Goal: Task Accomplishment & Management: Manage account settings

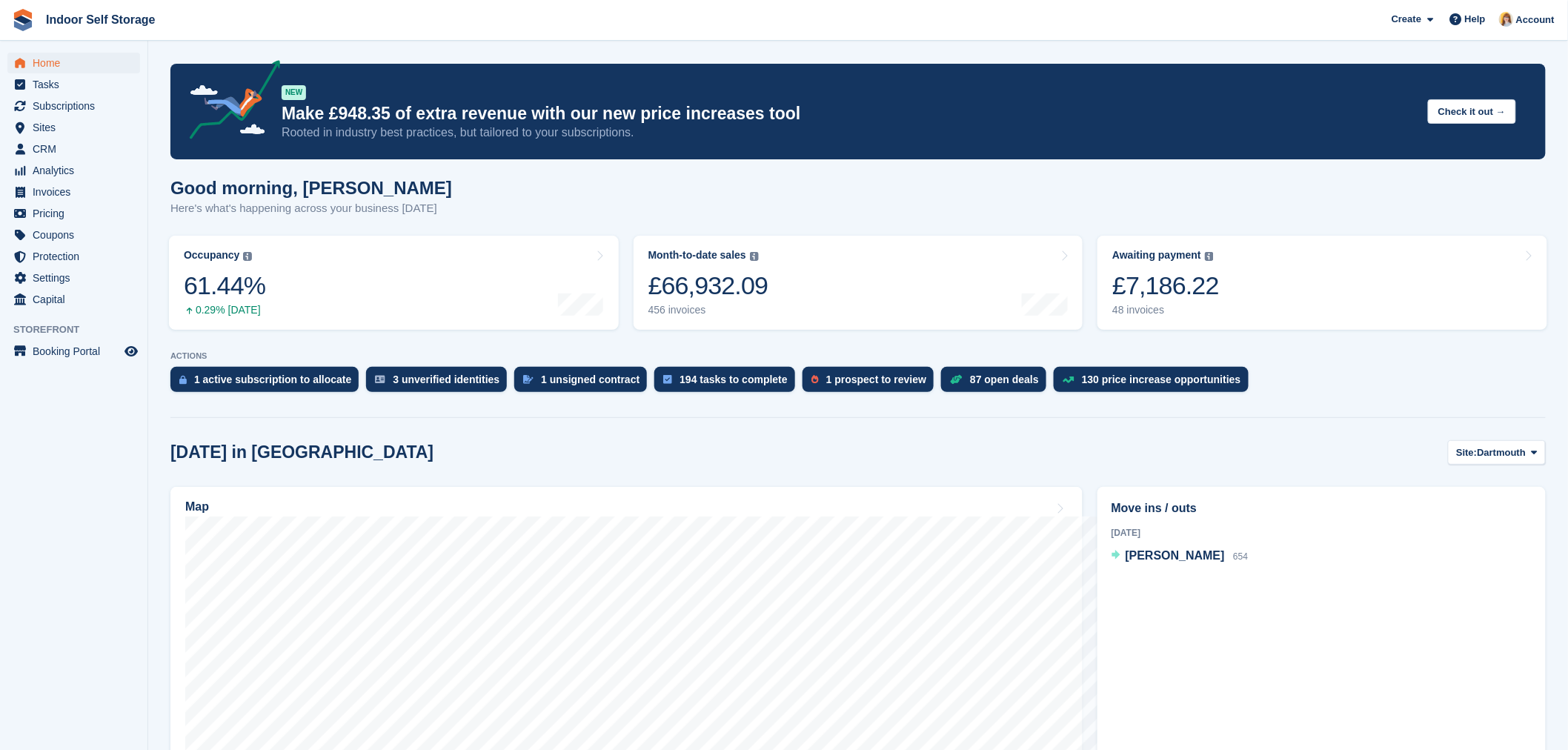
drag, startPoint x: 1738, startPoint y: 3, endPoint x: 1057, endPoint y: 46, distance: 682.4
click at [54, 78] on span "Tasks" at bounding box center [77, 84] width 89 height 21
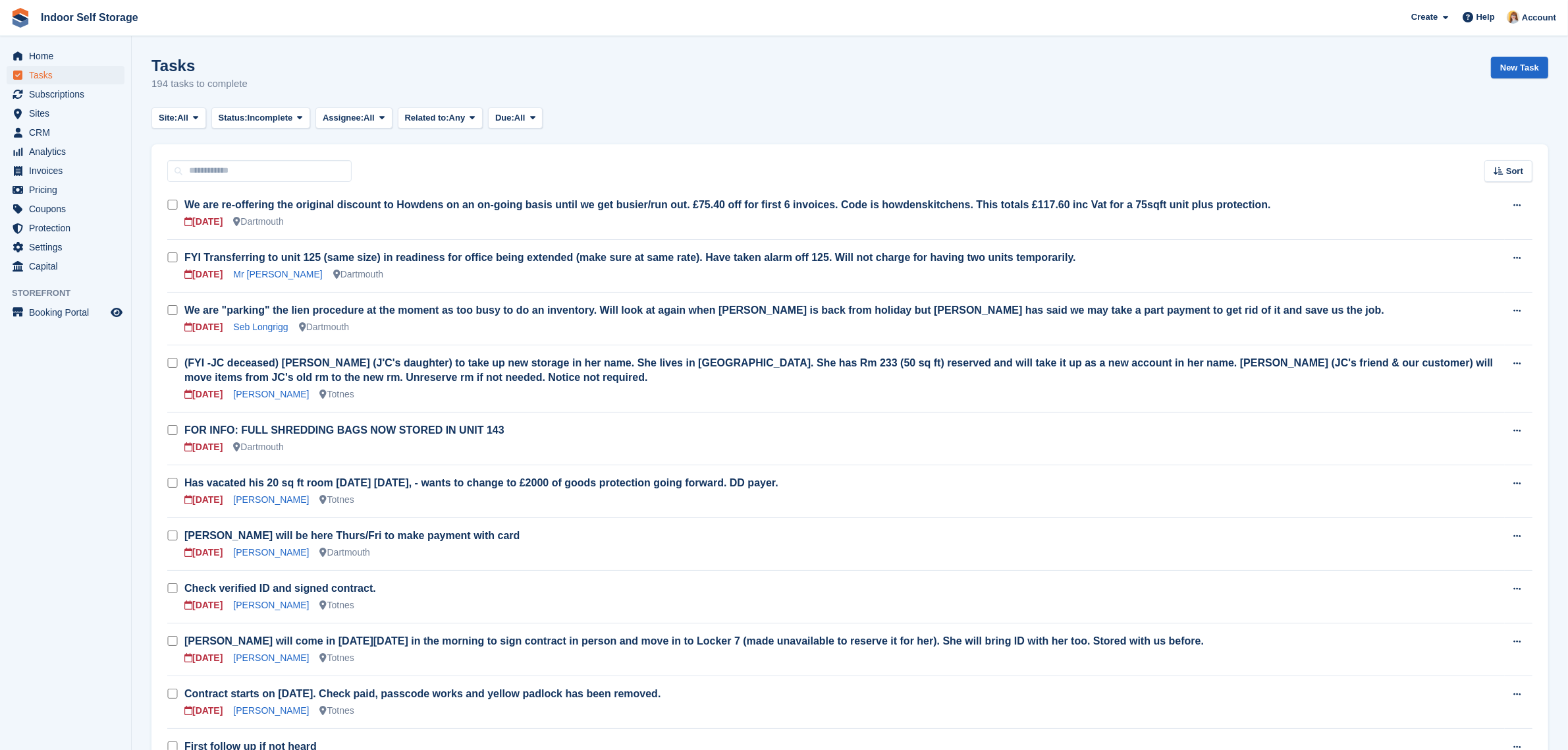
drag, startPoint x: 1377, startPoint y: 0, endPoint x: 1186, endPoint y: 94, distance: 212.9
click at [1186, 94] on div "Tasks 194 tasks to complete New Task" at bounding box center [850, 82] width 1397 height 51
click at [171, 117] on span "Site:" at bounding box center [168, 117] width 18 height 13
click at [182, 173] on link "Dartmouth" at bounding box center [215, 173] width 115 height 24
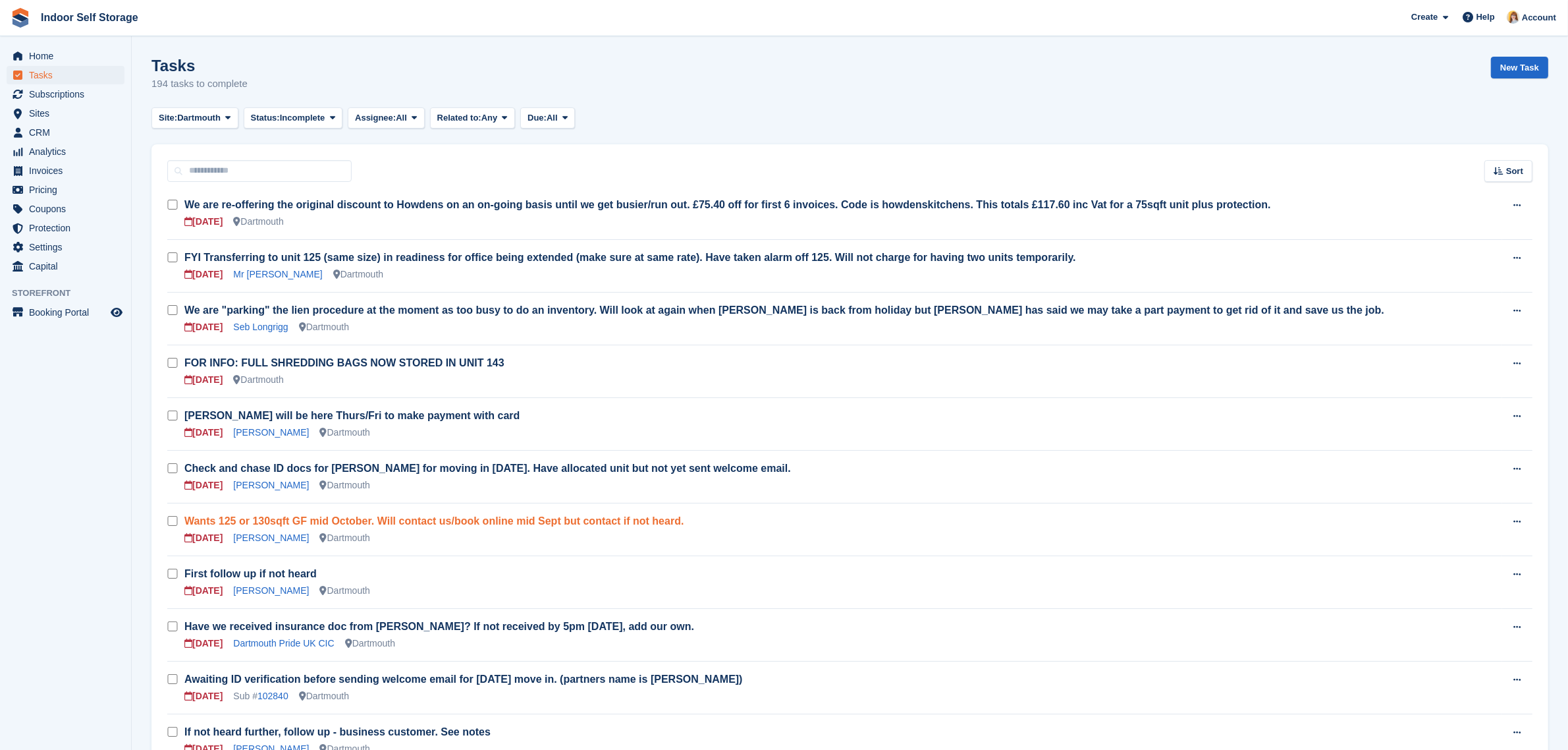
click at [387, 522] on link "Wants 125 or 130sqft GF mid October. Will contact us/book online mid Sept but c…" at bounding box center [434, 521] width 499 height 12
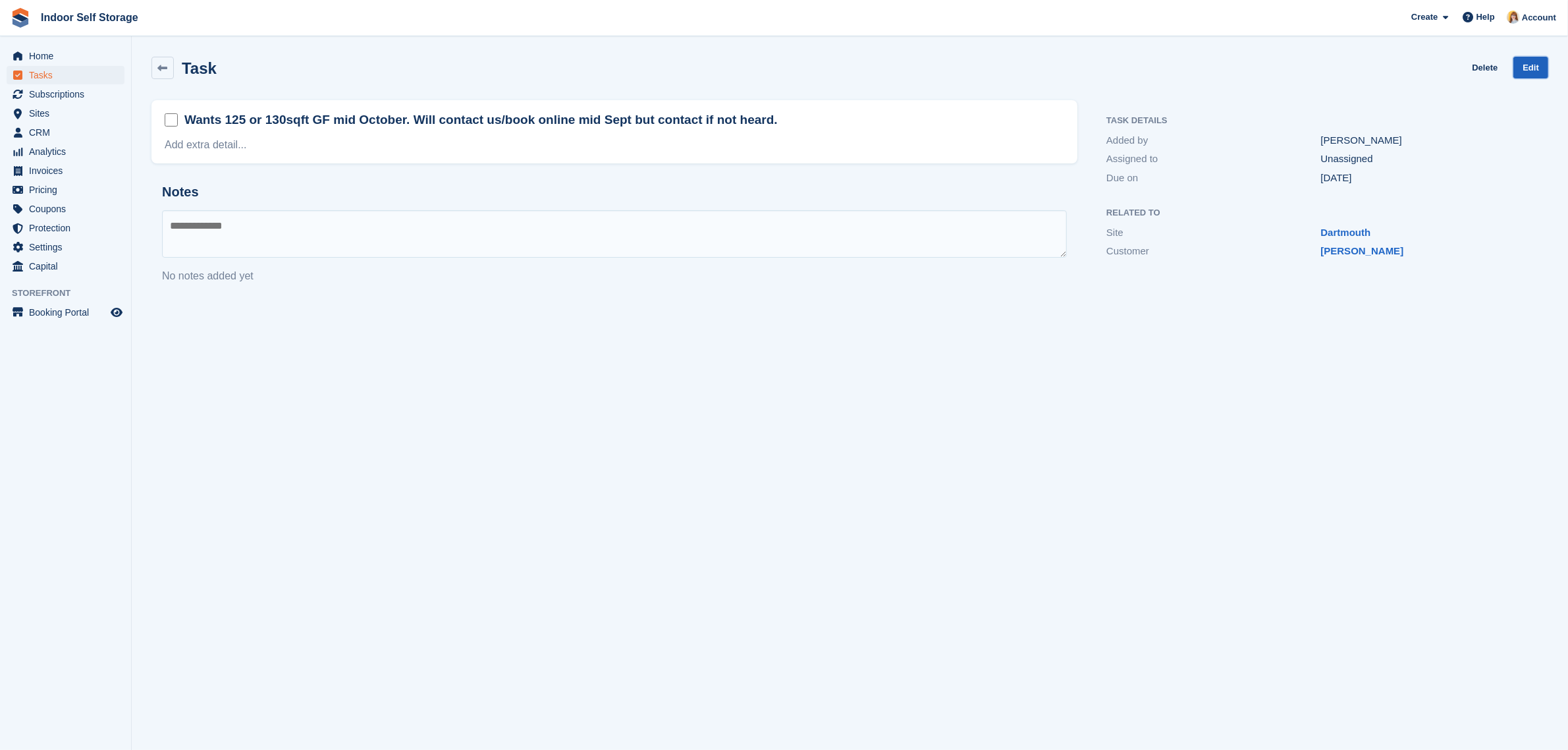
click at [1393, 69] on link "Edit" at bounding box center [1531, 67] width 35 height 21
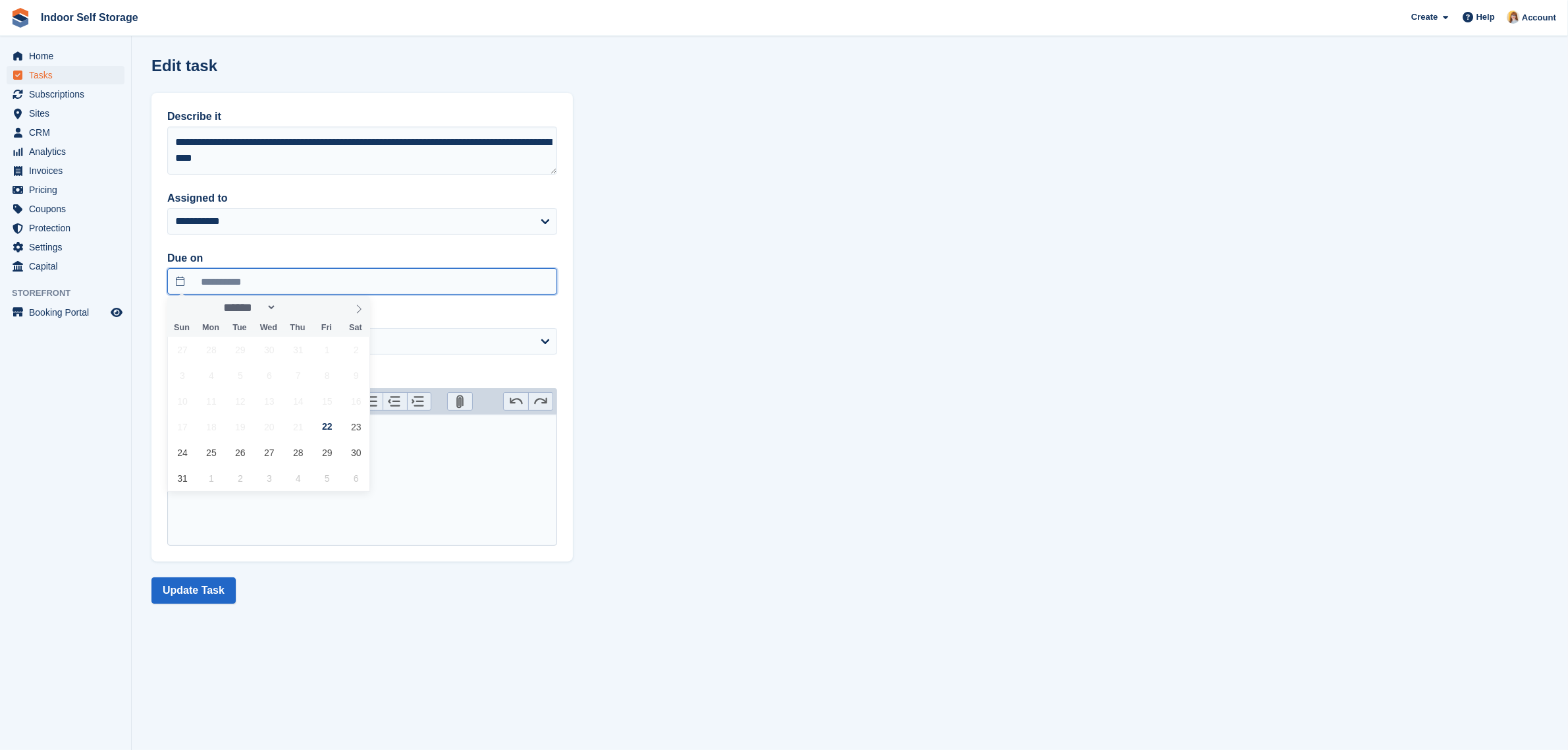
click at [267, 280] on input "**********" at bounding box center [362, 281] width 390 height 26
click at [222, 476] on span "1" at bounding box center [212, 479] width 26 height 26
type input "**********"
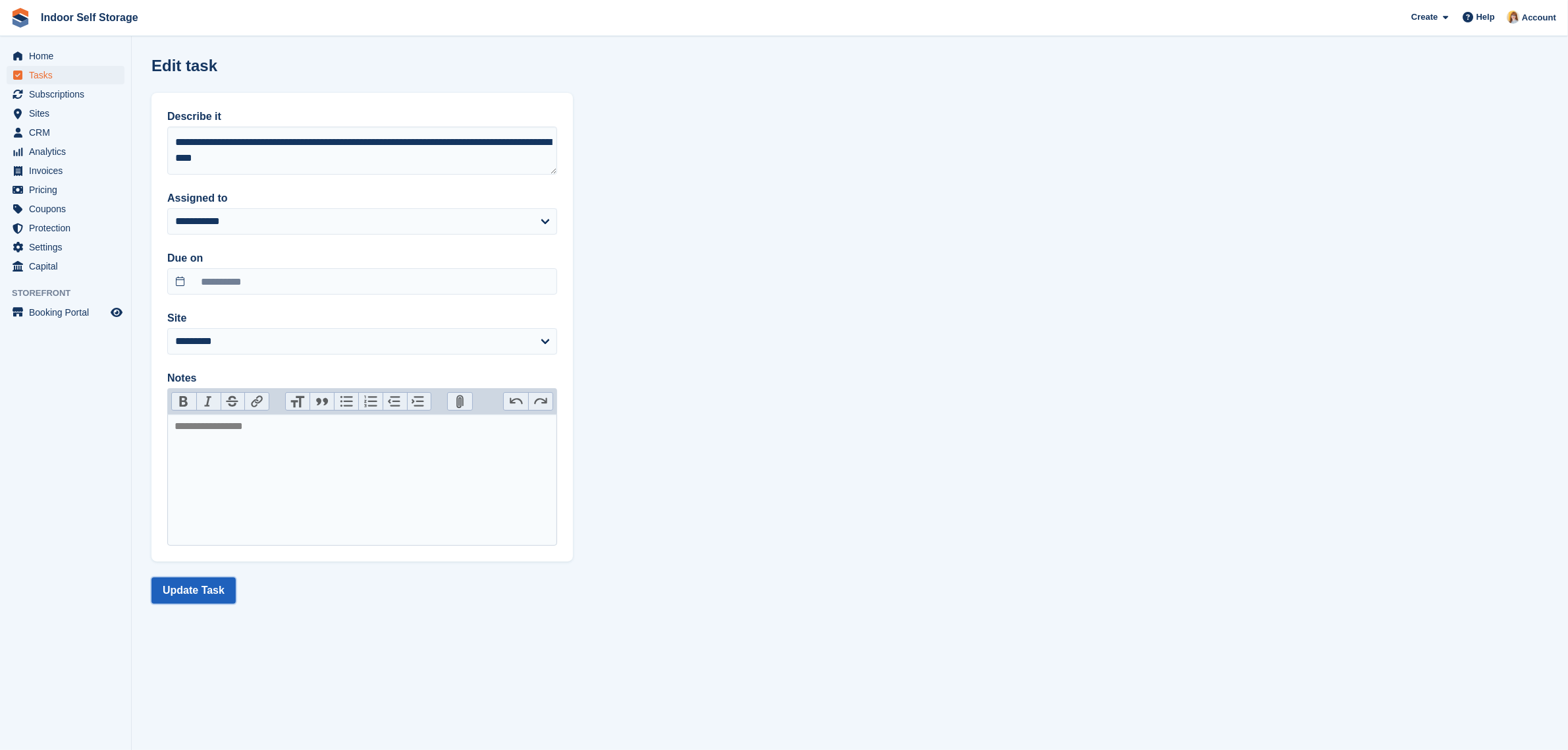
click at [185, 584] on button "Update Task" at bounding box center [194, 590] width 84 height 26
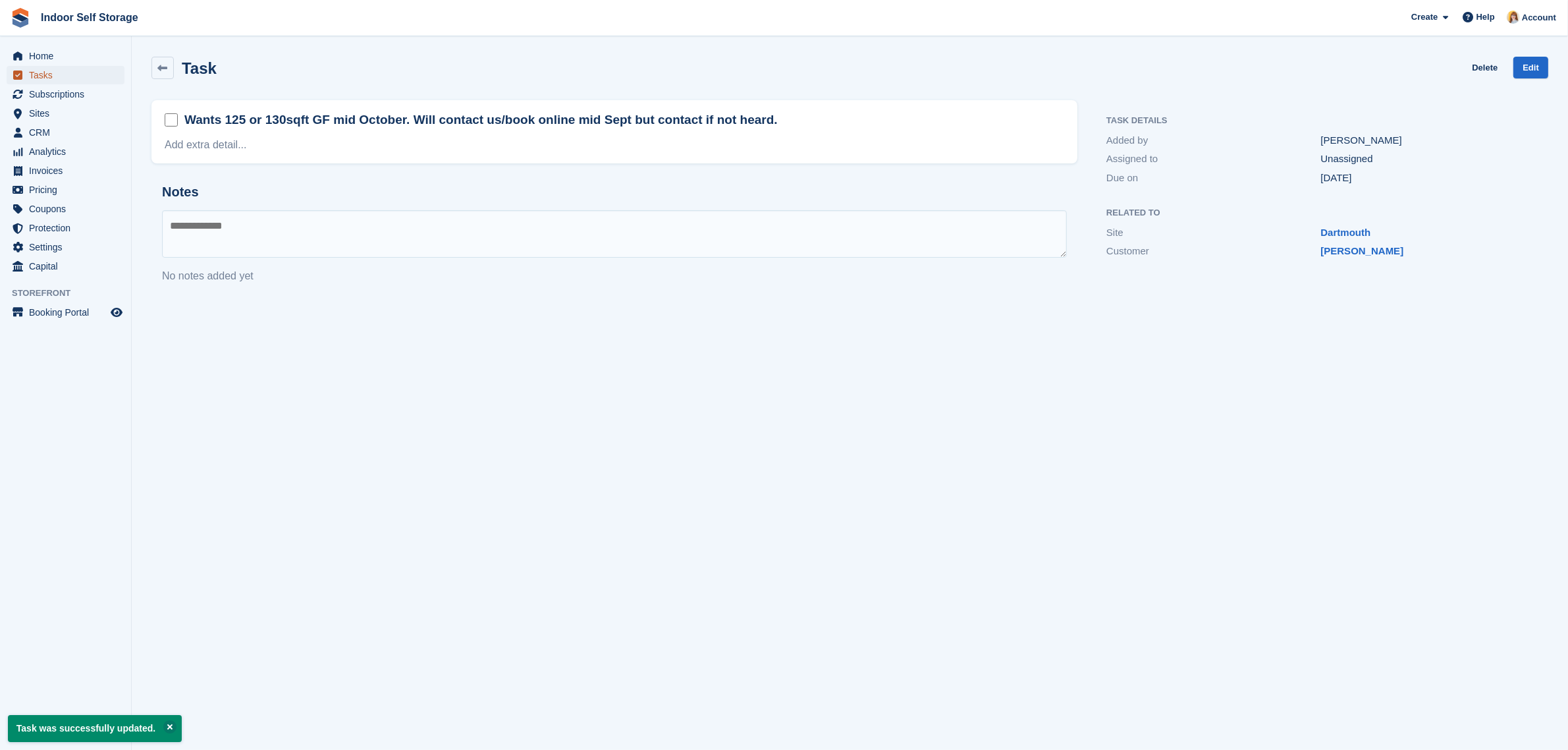
click at [35, 73] on span "Tasks" at bounding box center [68, 75] width 79 height 18
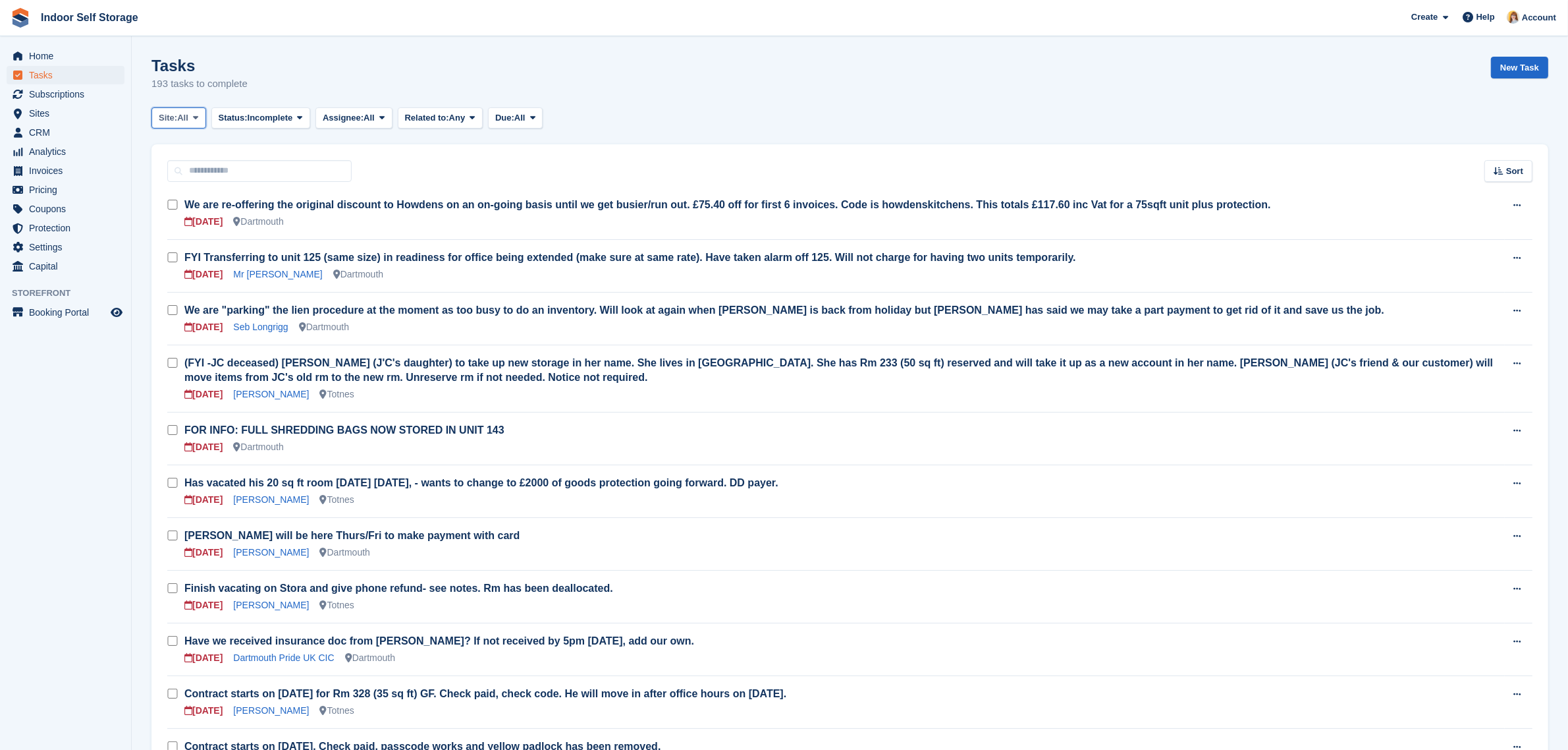
click at [189, 117] on span "All" at bounding box center [182, 117] width 11 height 13
click at [192, 166] on link "Dartmouth" at bounding box center [215, 173] width 115 height 24
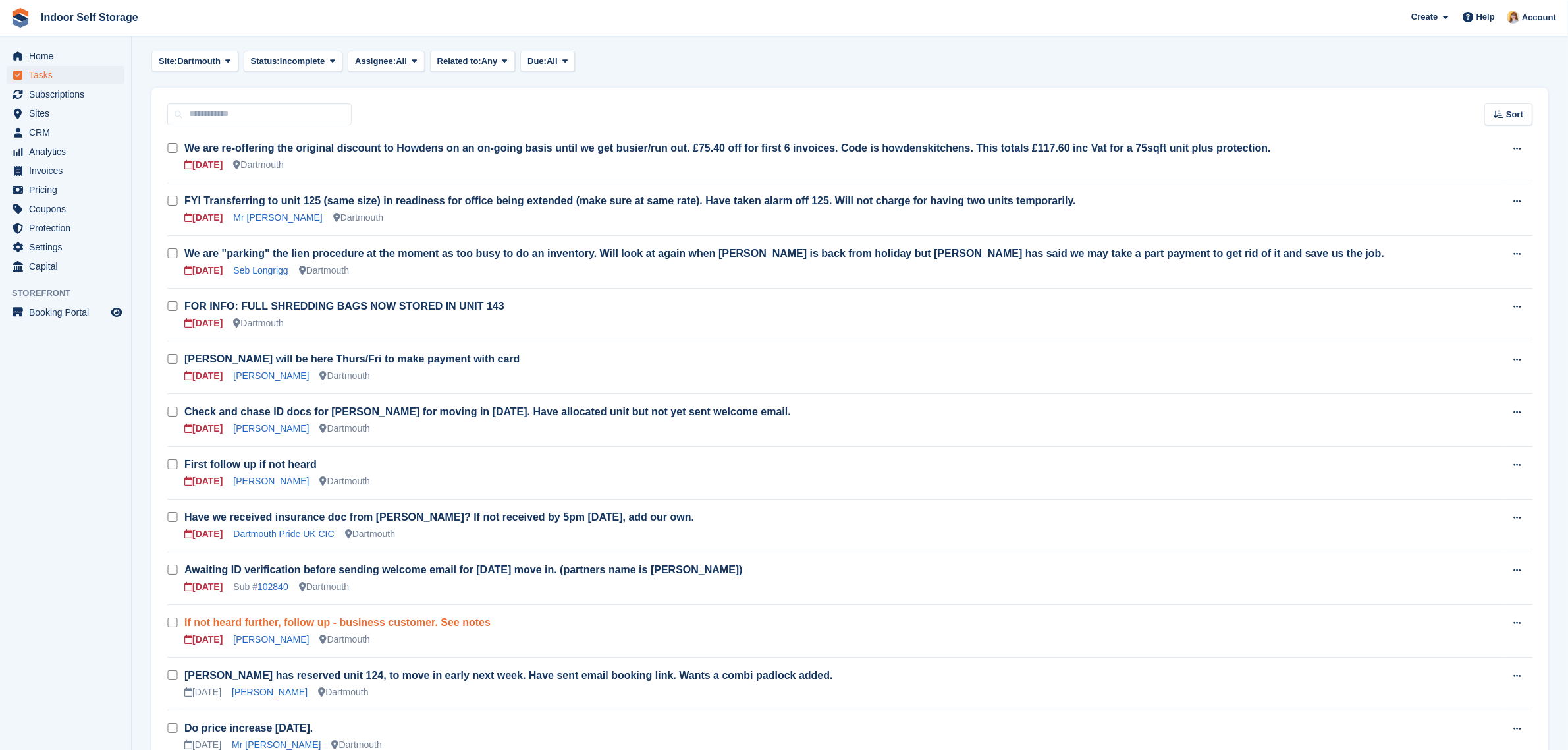
scroll to position [82, 0]
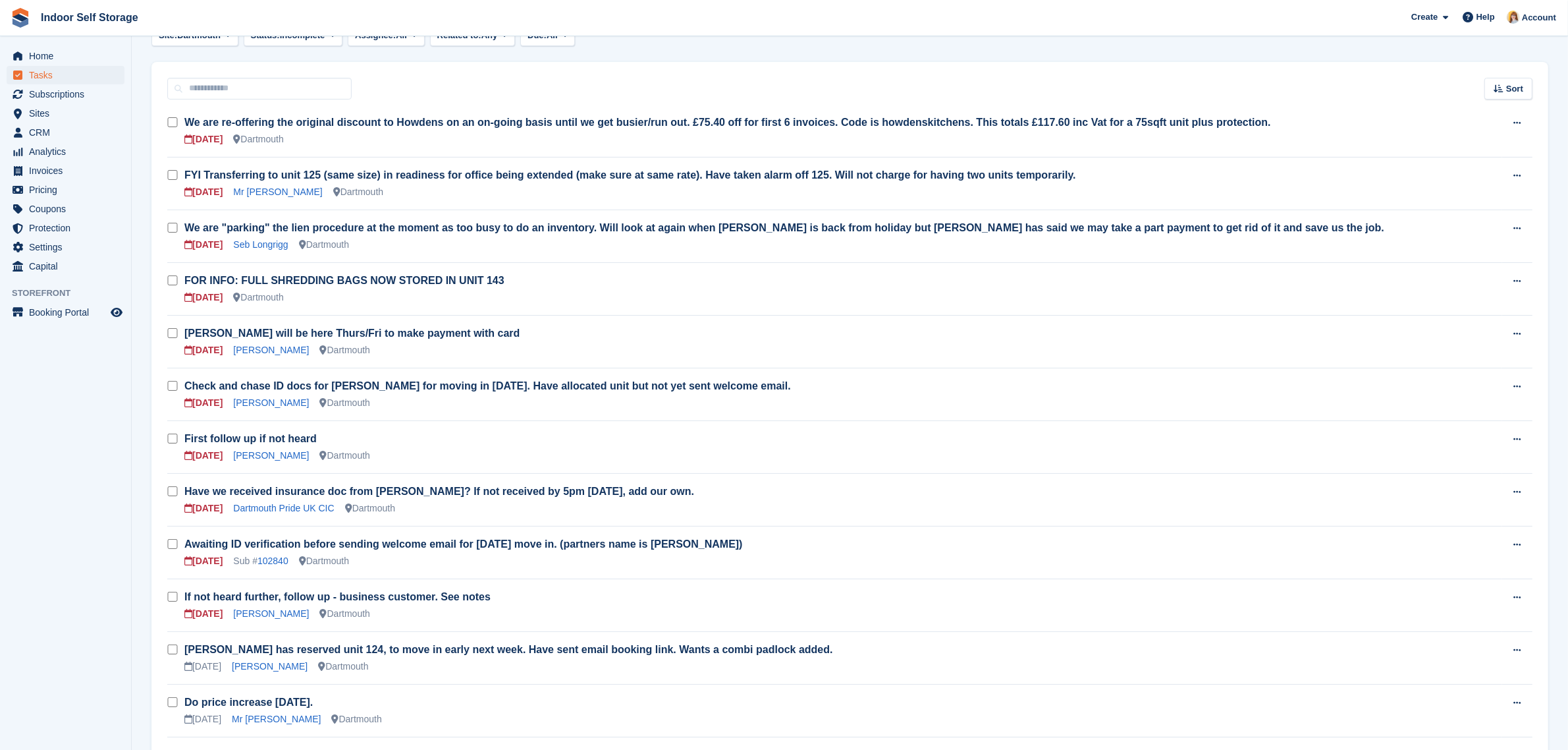
click at [959, 285] on h3 "FOR INFO: FULL SHREDDING BAGS NOW STORED IN UNIT 143" at bounding box center [844, 281] width 1318 height 15
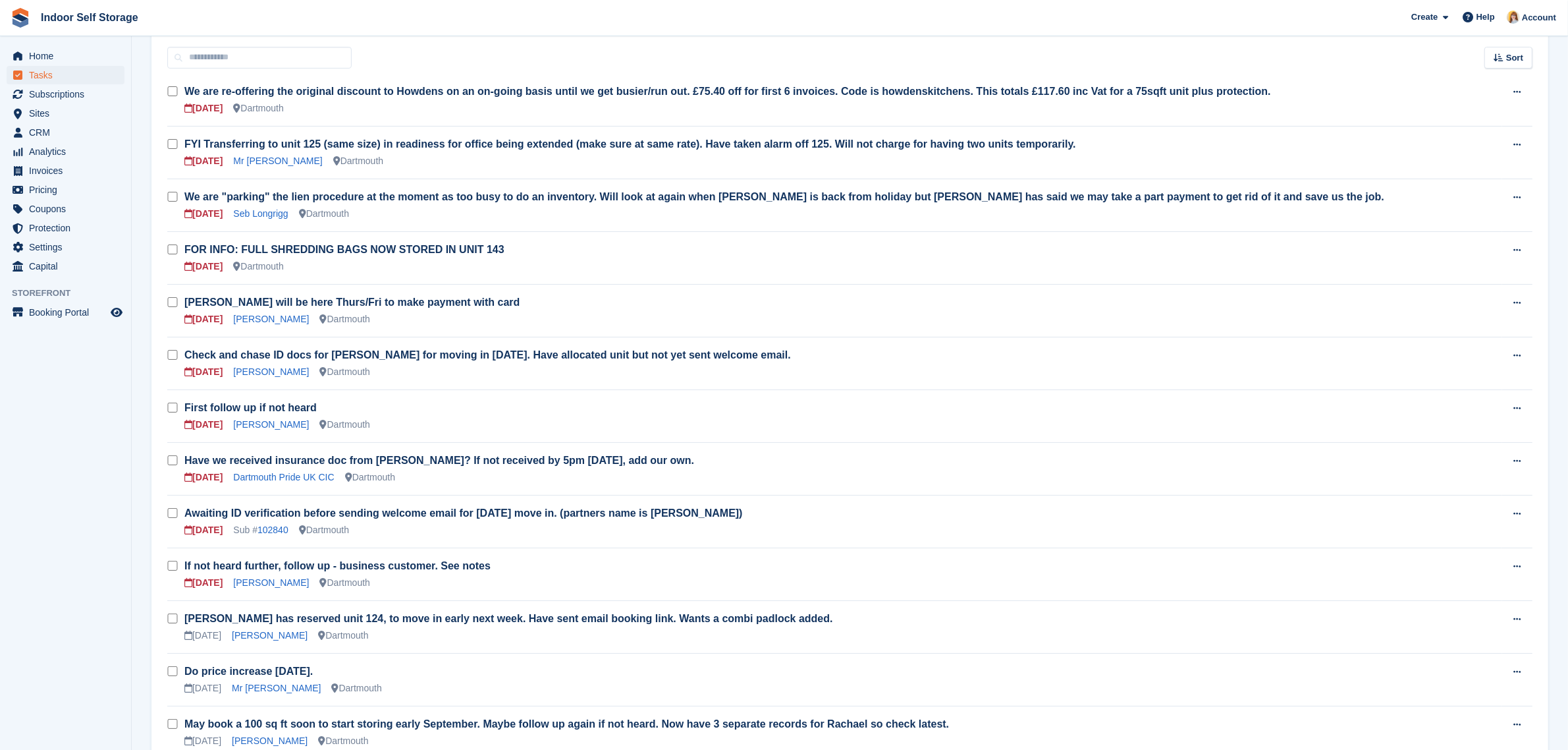
scroll to position [0, 0]
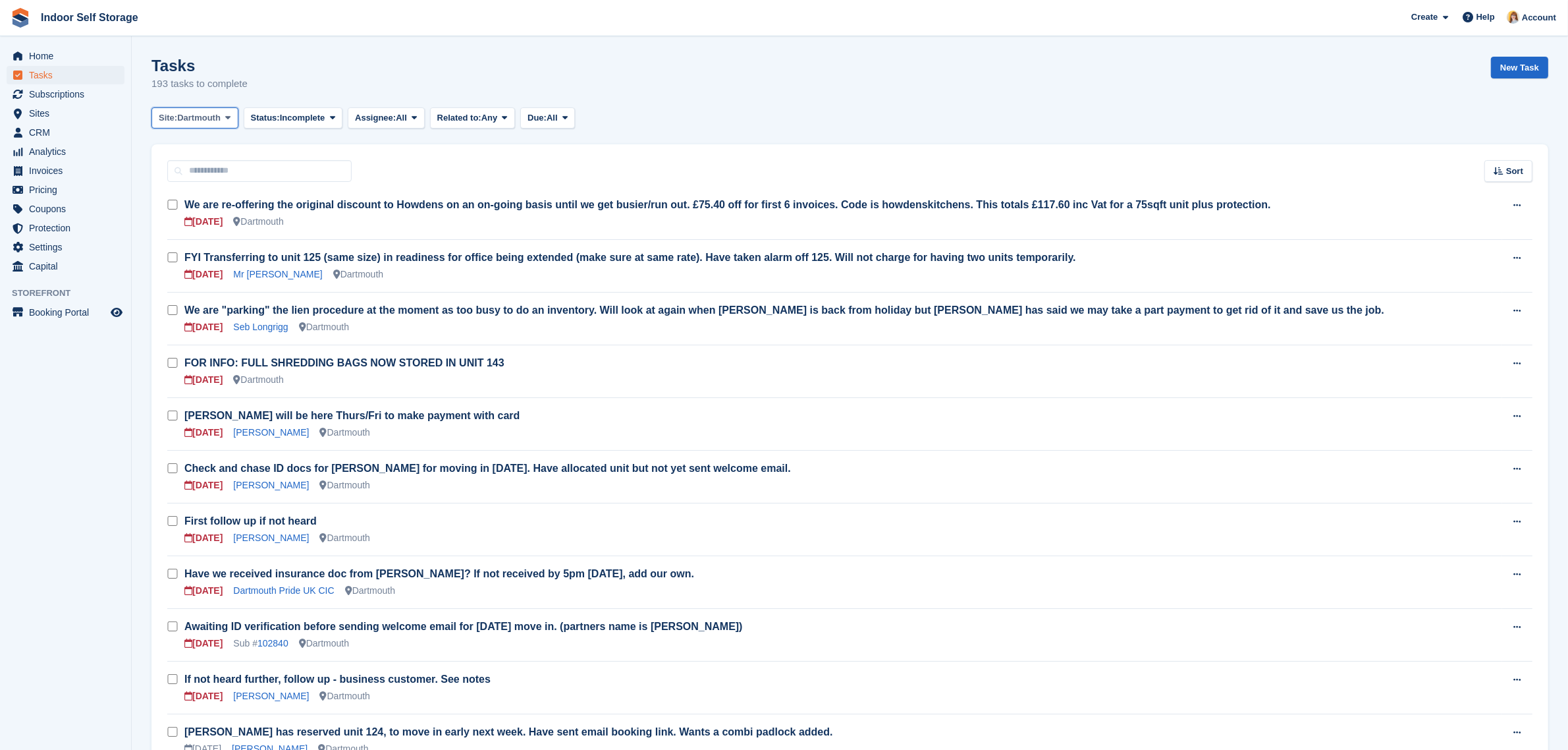
click at [199, 120] on span "Dartmouth" at bounding box center [198, 117] width 44 height 13
click at [181, 175] on link "Dartmouth" at bounding box center [215, 173] width 115 height 24
click at [255, 485] on link "[PERSON_NAME]" at bounding box center [271, 485] width 76 height 11
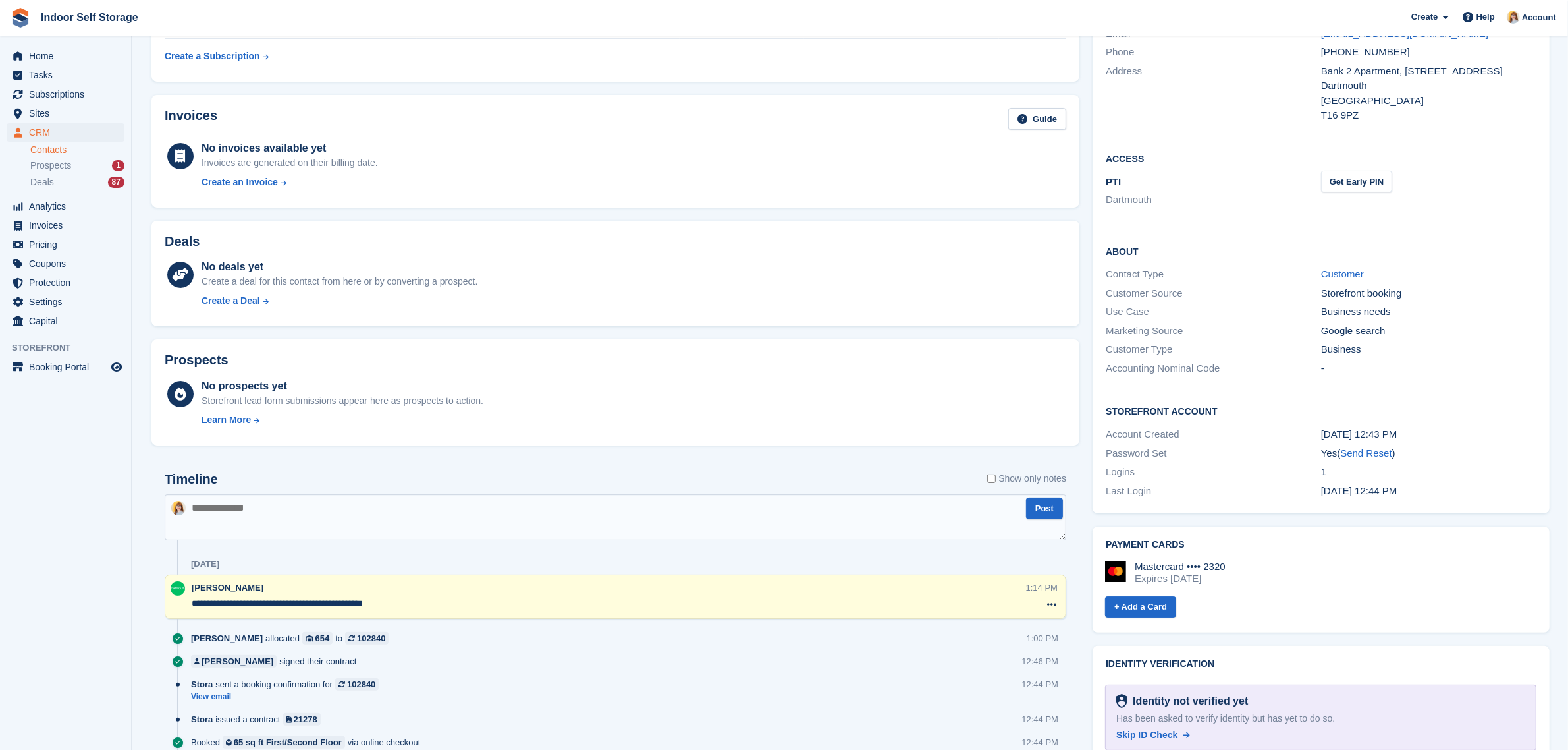
scroll to position [165, 0]
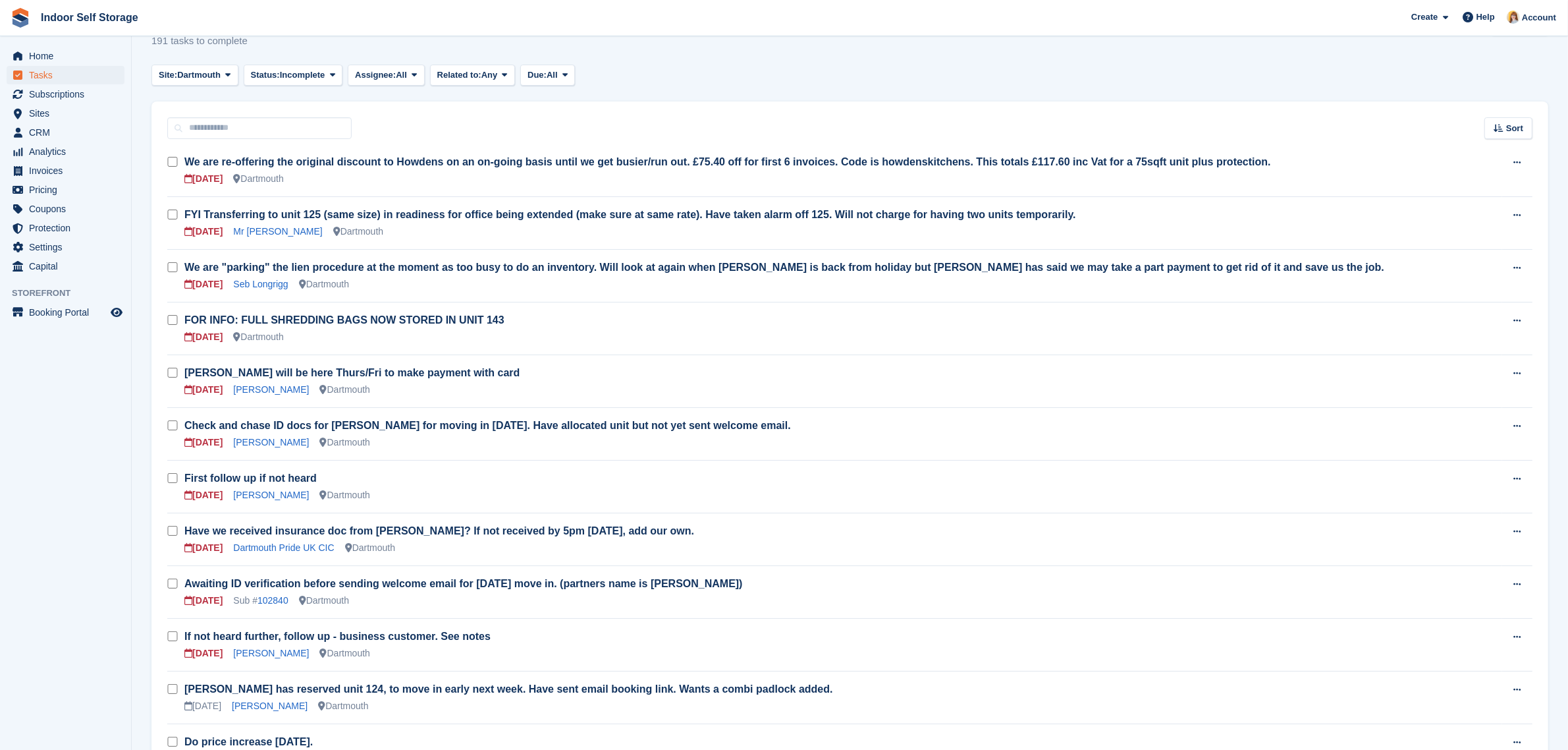
scroll to position [82, 0]
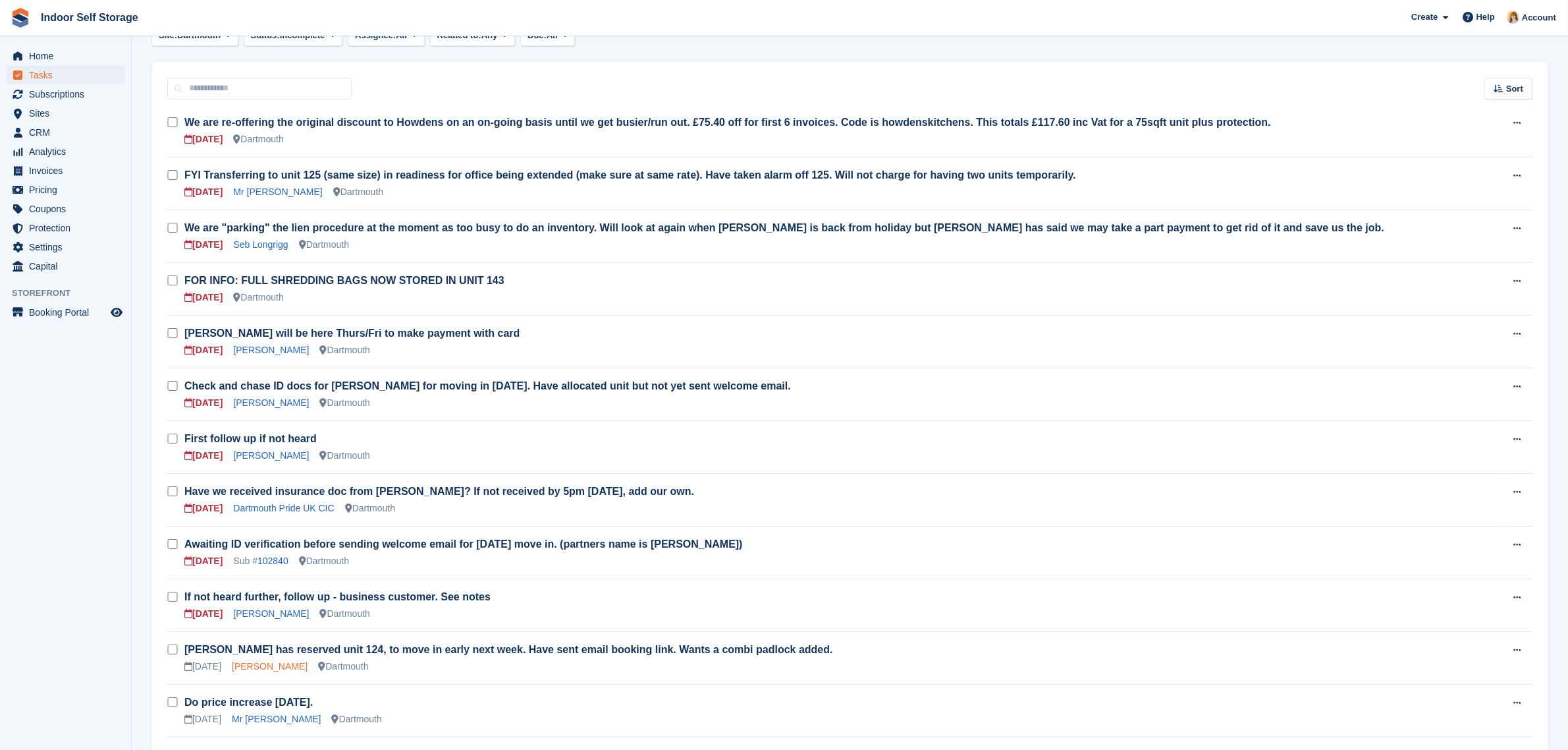
click at [257, 666] on link "[PERSON_NAME]" at bounding box center [270, 666] width 76 height 11
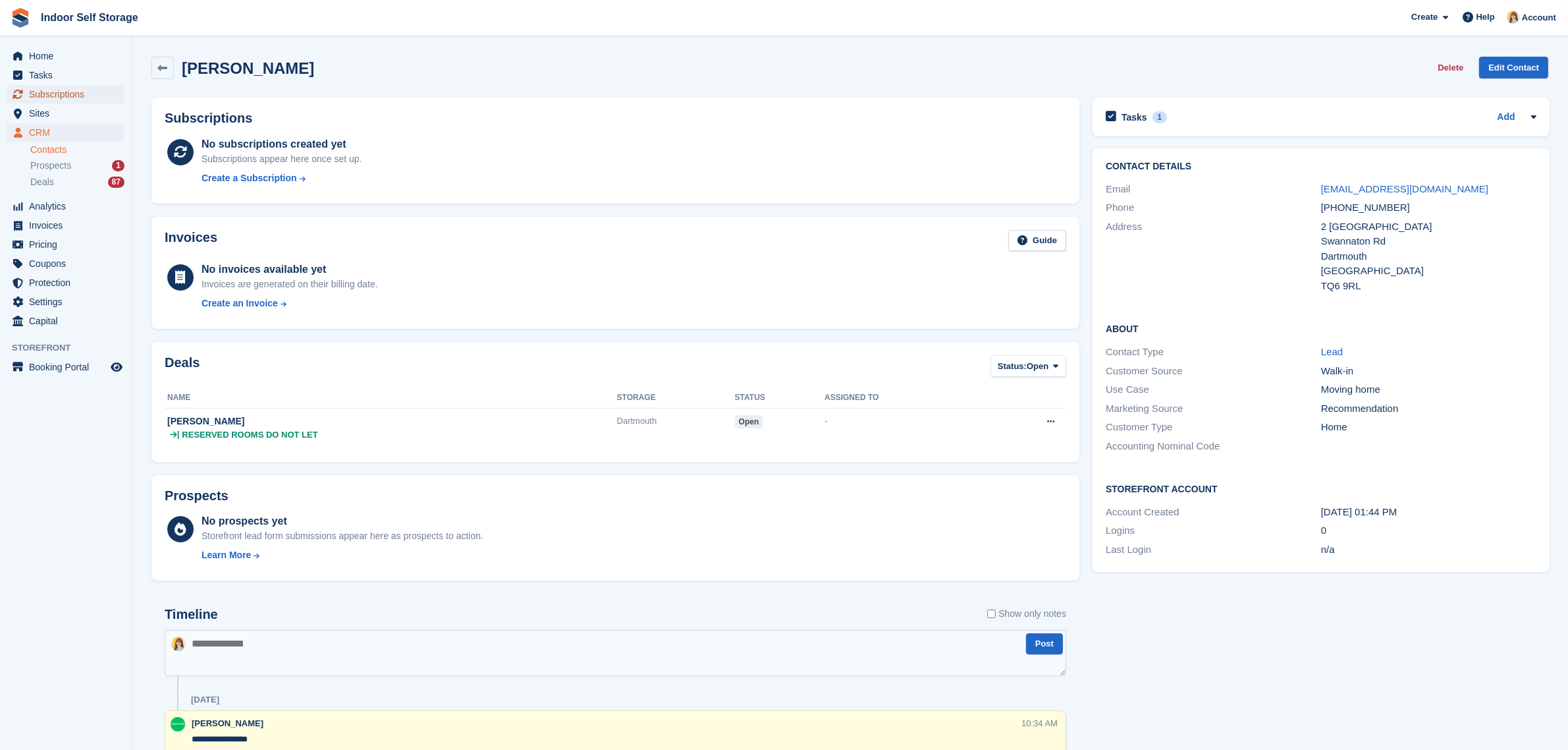
click at [41, 93] on span "Subscriptions" at bounding box center [68, 94] width 79 height 18
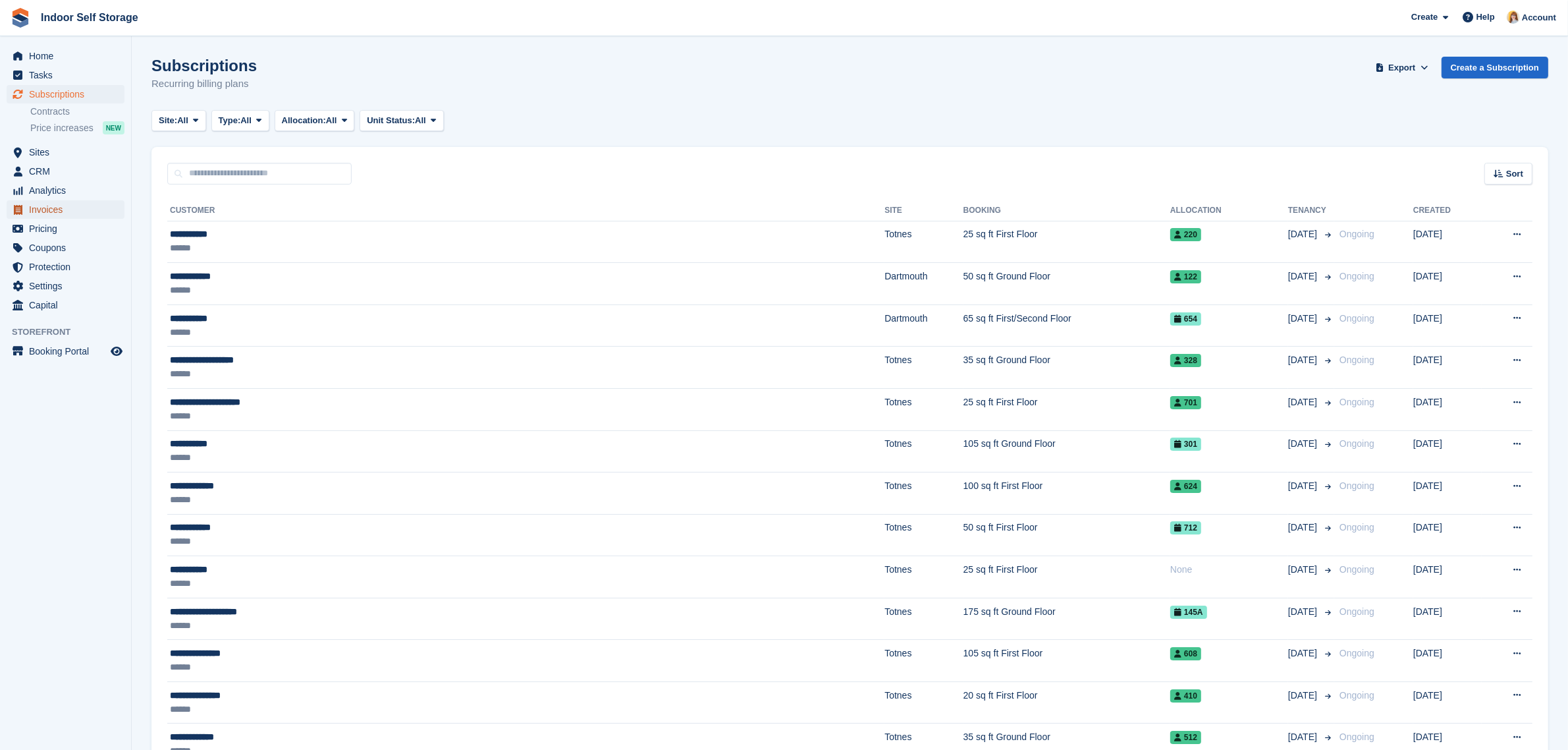
click at [38, 206] on span "Invoices" at bounding box center [68, 209] width 79 height 18
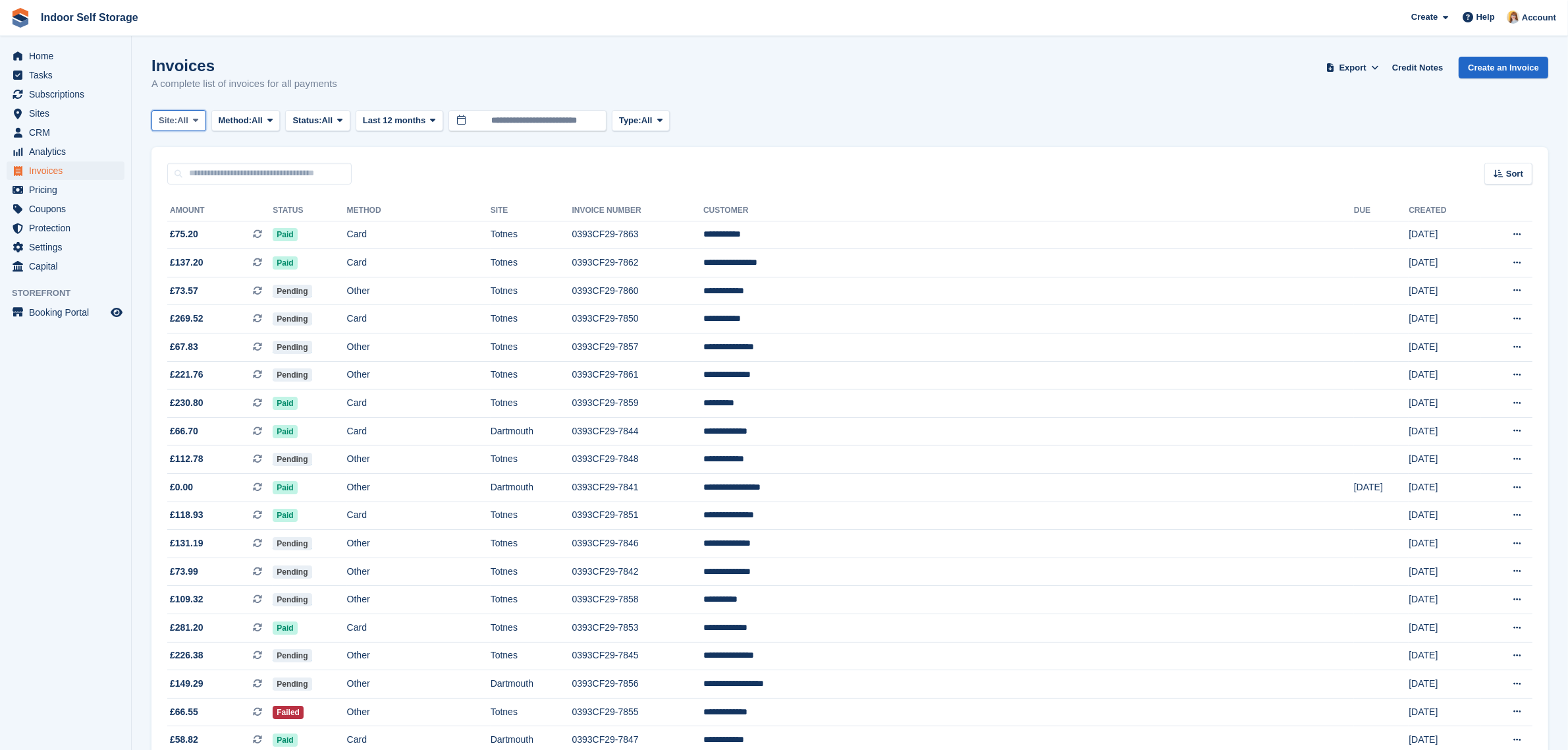
click at [179, 123] on span "All" at bounding box center [182, 120] width 11 height 13
click at [192, 176] on link "Dartmouth" at bounding box center [215, 175] width 115 height 24
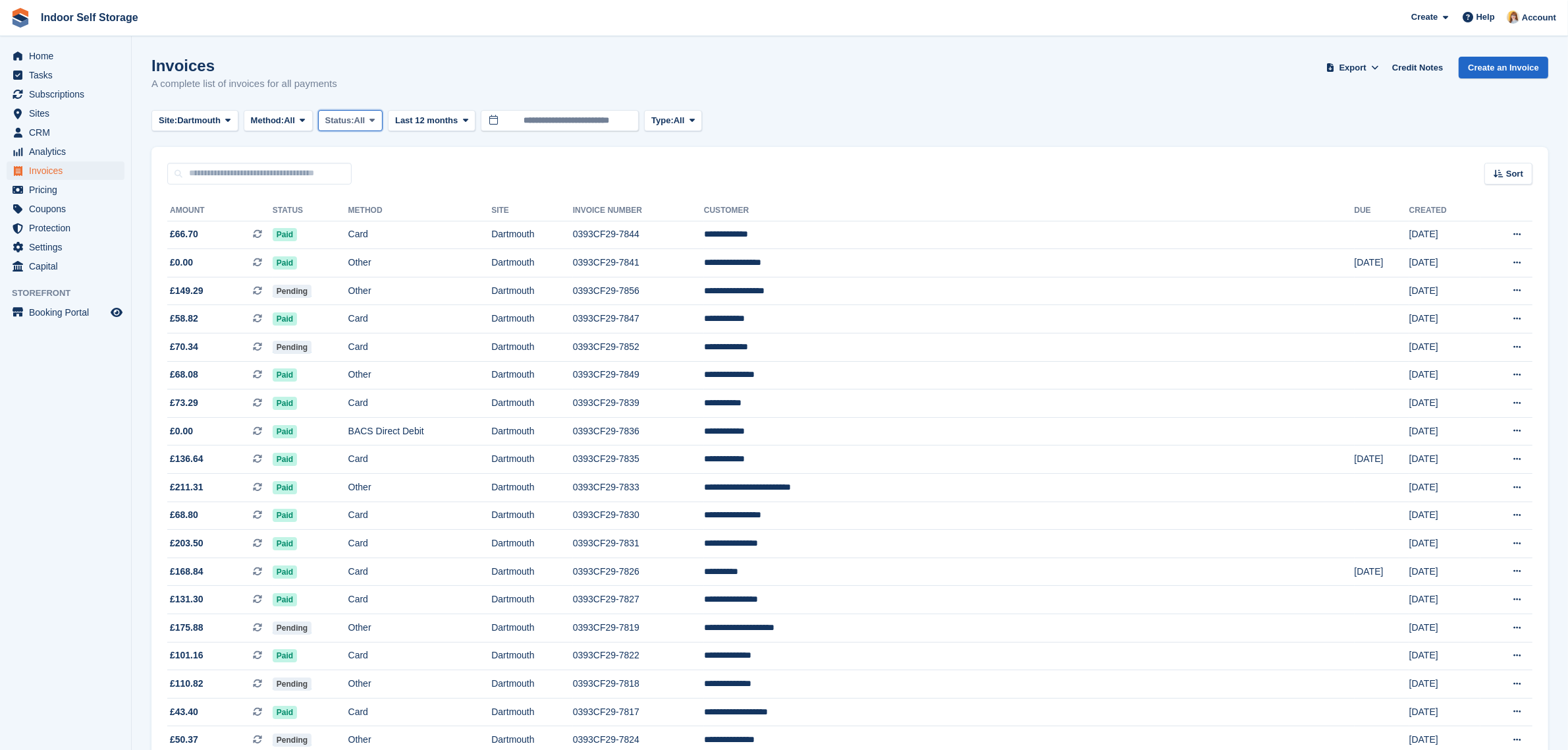
click at [376, 120] on icon at bounding box center [372, 120] width 5 height 8
click at [359, 219] on link "Open" at bounding box center [382, 222] width 115 height 24
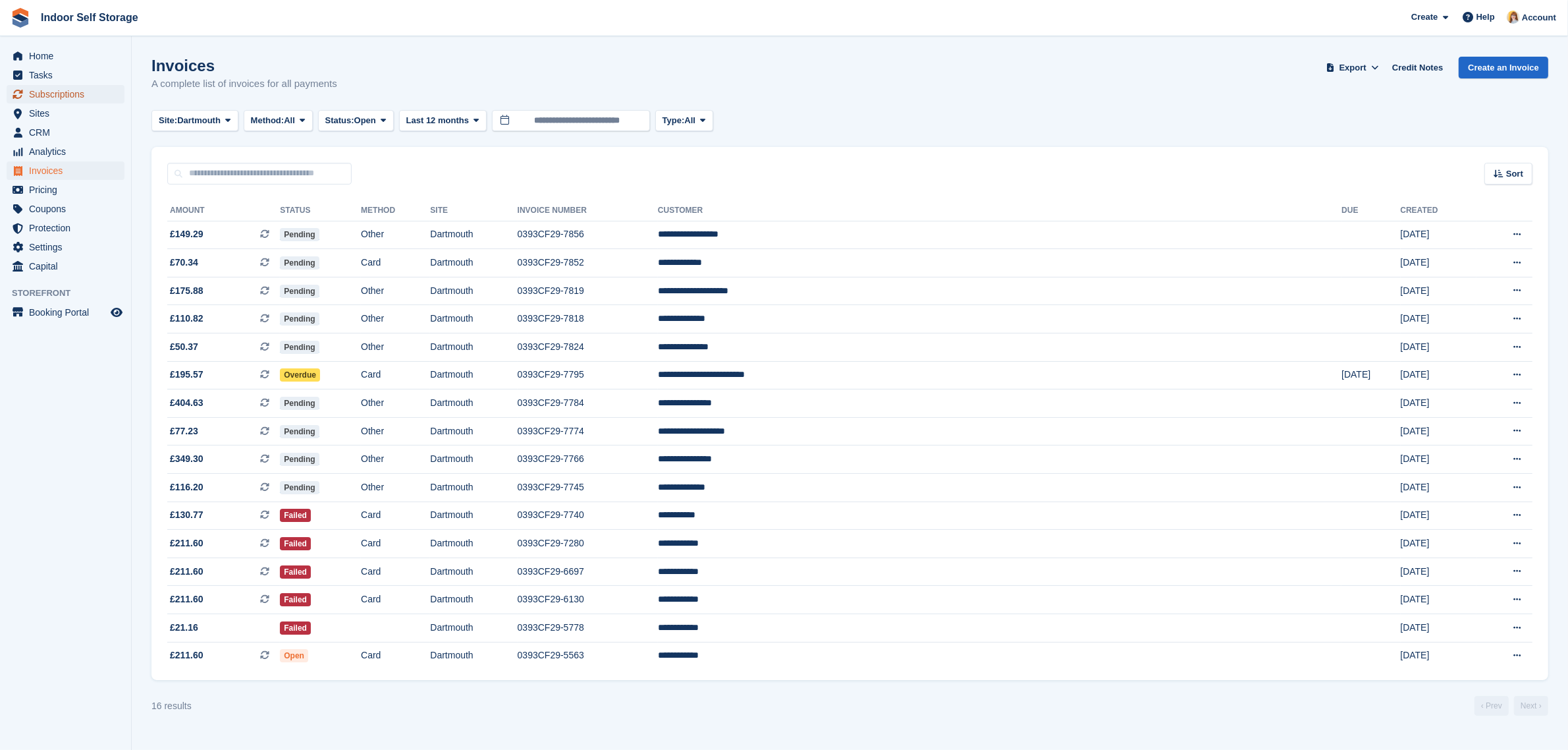
click at [71, 96] on span "Subscriptions" at bounding box center [68, 94] width 79 height 18
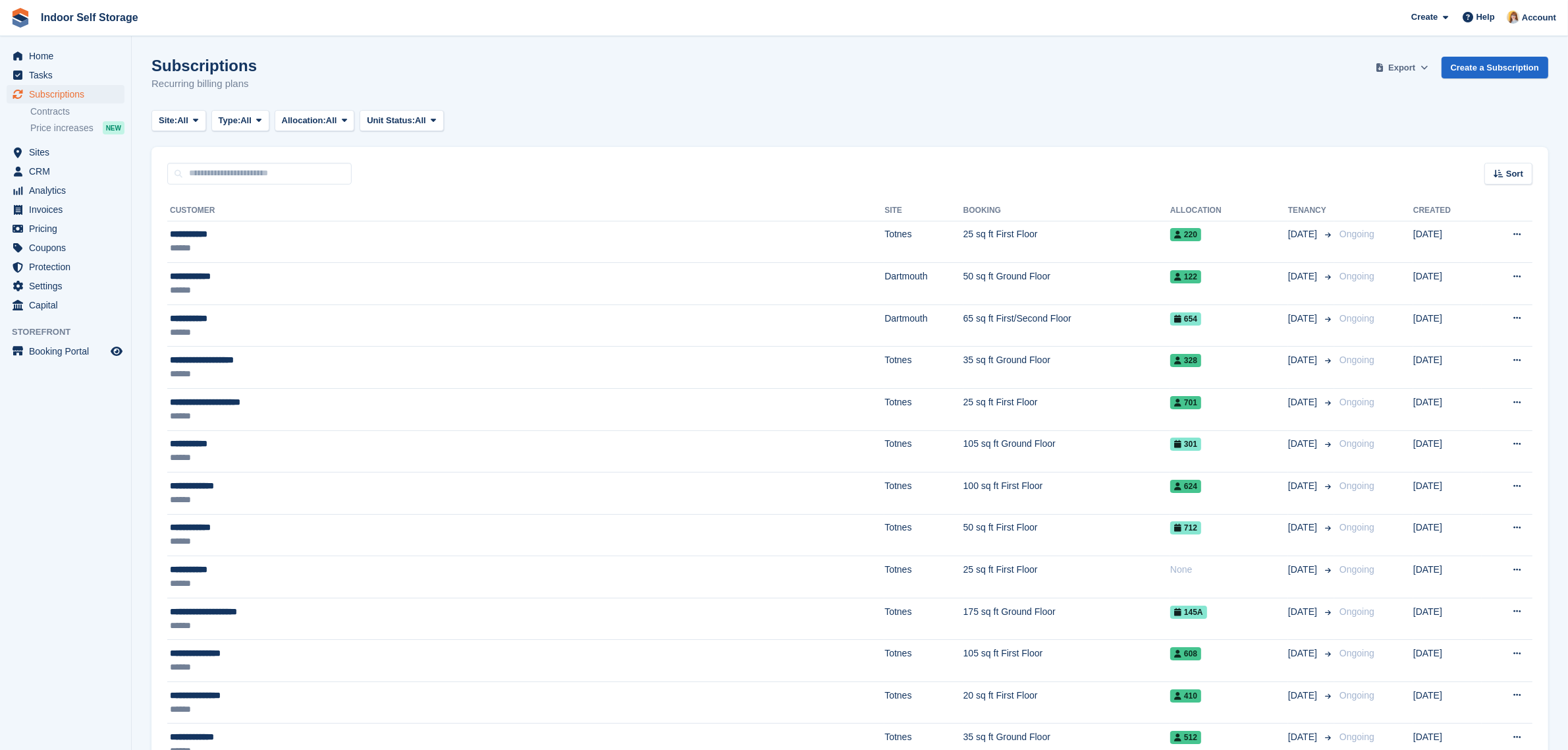
click at [1393, 71] on span "Export" at bounding box center [1402, 67] width 27 height 13
click at [1348, 166] on div "Start Export" at bounding box center [1350, 169] width 49 height 13
click at [935, 100] on div "Subscriptions Recurring billing plans Export Export Subscriptions Export a CSV …" at bounding box center [850, 82] width 1397 height 51
